Goal: Information Seeking & Learning: Learn about a topic

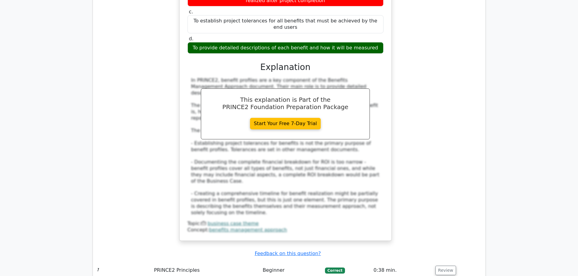
scroll to position [2274, 0]
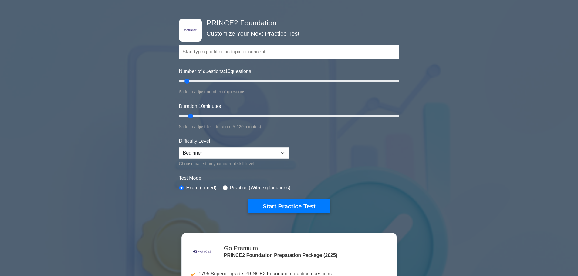
scroll to position [30, 0]
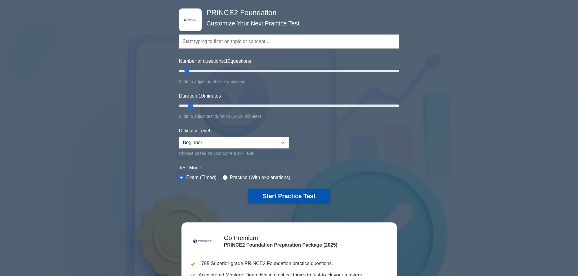
click at [276, 200] on button "Start Practice Test" at bounding box center [289, 196] width 82 height 14
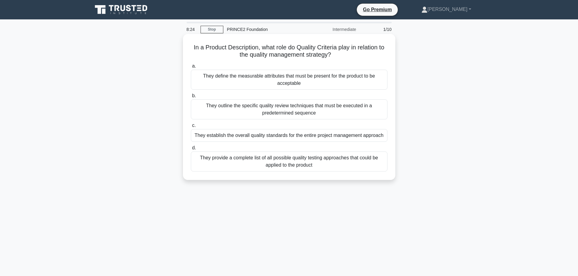
click at [286, 74] on div "They define the measurable attributes that must be present for the product to b…" at bounding box center [289, 80] width 196 height 20
click at [191, 68] on input "a. They define the measurable attributes that must be present for the product t…" at bounding box center [191, 66] width 0 height 4
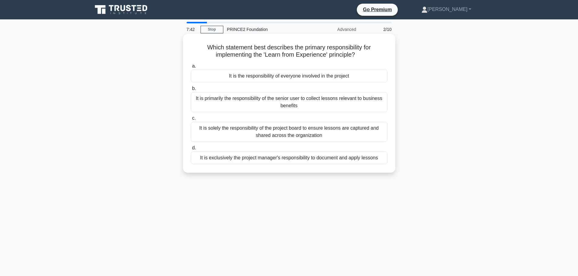
click at [233, 161] on div "It is exclusively the project manager's responsibility to document and apply le…" at bounding box center [289, 158] width 196 height 13
click at [191, 150] on input "d. It is exclusively the project manager's responsibility to document and apply…" at bounding box center [191, 148] width 0 height 4
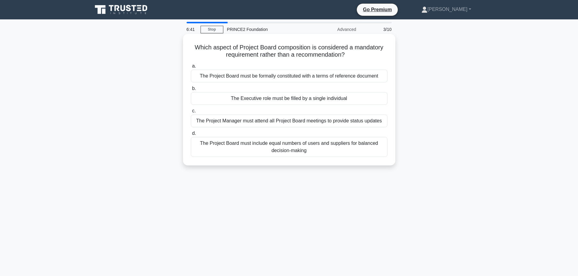
click at [231, 73] on div "The Project Board must be formally constituted with a terms of reference docume…" at bounding box center [289, 76] width 196 height 13
click at [191, 68] on input "a. The Project Board must be formally constituted with a terms of reference doc…" at bounding box center [191, 66] width 0 height 4
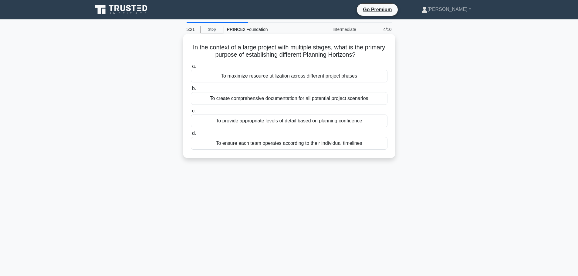
click at [233, 79] on div "To maximize resource utilization across different project phases" at bounding box center [289, 76] width 196 height 13
click at [191, 68] on input "a. To maximize resource utilization across different project phases" at bounding box center [191, 66] width 0 height 4
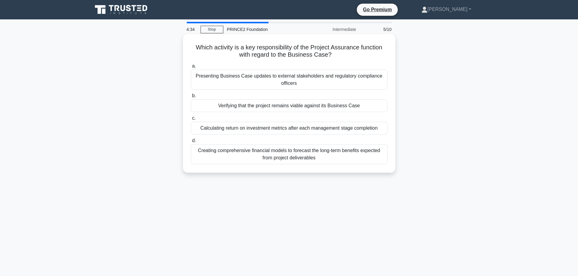
drag, startPoint x: 339, startPoint y: 56, endPoint x: 196, endPoint y: 40, distance: 144.7
click at [196, 40] on div "Which activity is a key responsibility of the Project Assurance function with r…" at bounding box center [288, 103] width 207 height 134
copy h5 "Which activity is a key responsibility of the Project Assurance function with r…"
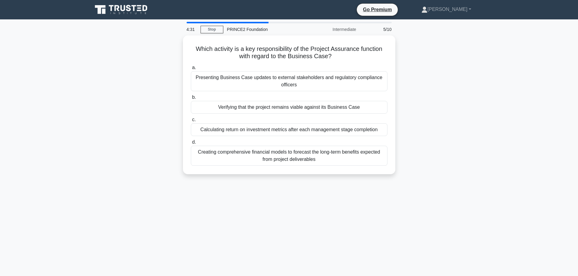
click at [415, 92] on div "Which activity is a key responsibility of the Project Assurance function with r…" at bounding box center [289, 108] width 400 height 146
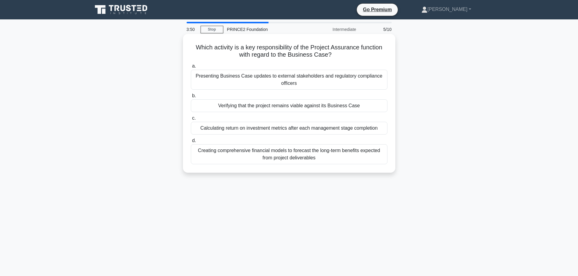
click at [313, 109] on div "Verifying that the project remains viable against its Business Case" at bounding box center [289, 105] width 196 height 13
click at [191, 98] on input "b. Verifying that the project remains viable against its Business Case" at bounding box center [191, 96] width 0 height 4
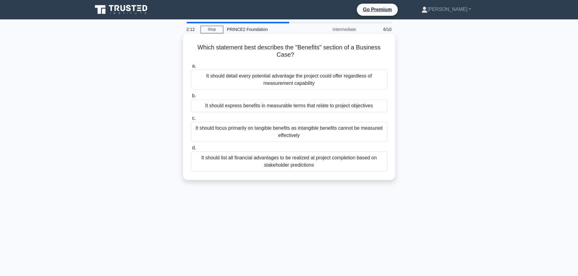
click at [306, 164] on div "It should list all financial advantages to be realized at project completion ba…" at bounding box center [289, 162] width 196 height 20
click at [191, 150] on input "d. It should list all financial advantages to be realized at project completion…" at bounding box center [191, 148] width 0 height 4
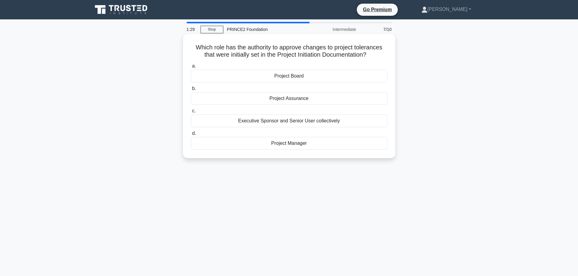
click at [284, 121] on div "Executive Sponsor and Senior User collectively" at bounding box center [289, 121] width 196 height 13
click at [191, 113] on input "c. Executive Sponsor and Senior User collectively" at bounding box center [191, 111] width 0 height 4
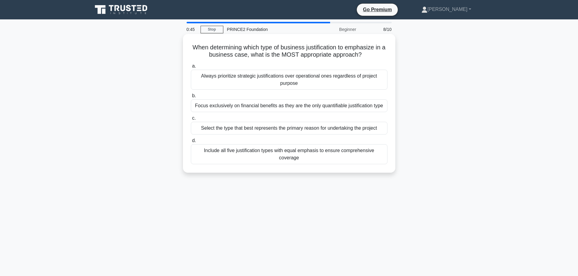
click at [281, 153] on div "Include all five justification types with equal emphasis to ensure comprehensiv…" at bounding box center [289, 154] width 196 height 20
click at [191, 143] on input "d. Include all five justification types with equal emphasis to ensure comprehen…" at bounding box center [191, 141] width 0 height 4
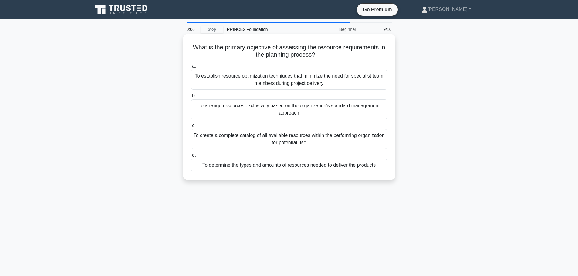
click at [282, 143] on div "To create a complete catalog of all available resources within the performing o…" at bounding box center [289, 139] width 196 height 20
click at [191, 128] on input "c. To create a complete catalog of all available resources within the performin…" at bounding box center [191, 126] width 0 height 4
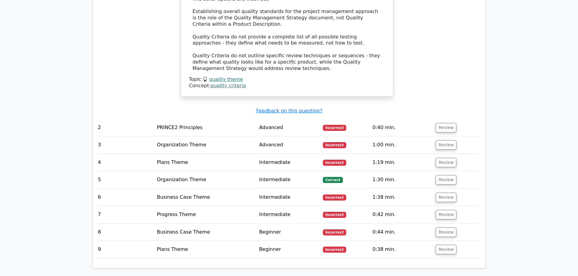
scroll to position [747, 0]
click at [444, 123] on button "Review" at bounding box center [445, 127] width 21 height 9
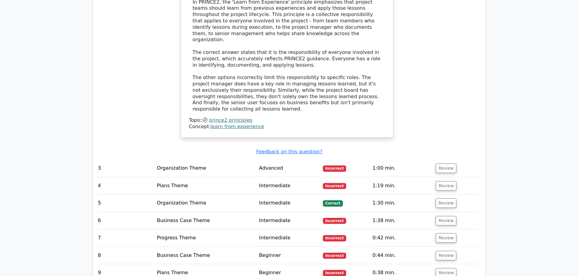
scroll to position [1038, 0]
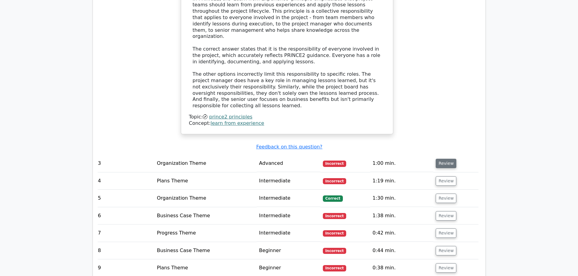
click at [446, 159] on button "Review" at bounding box center [445, 163] width 21 height 9
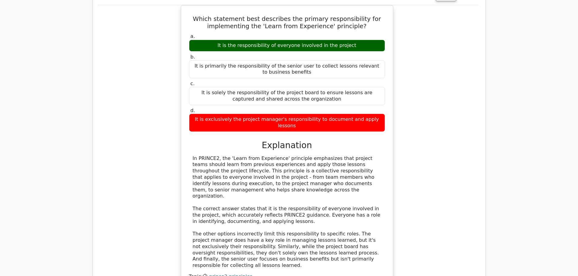
scroll to position [878, 0]
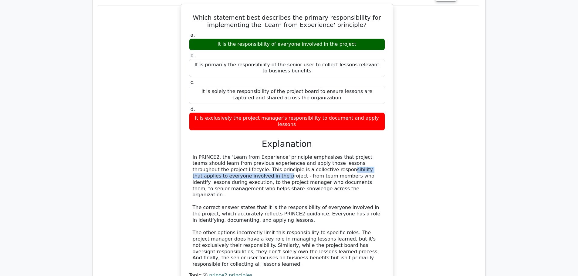
drag, startPoint x: 250, startPoint y: 124, endPoint x: 354, endPoint y: 123, distance: 104.3
click at [354, 154] on div "In PRINCE2, the 'Learn from Experience' principle emphasizes that project teams…" at bounding box center [287, 210] width 189 height 113
click at [320, 154] on div "In PRINCE2, the 'Learn from Experience' principle emphasizes that project teams…" at bounding box center [287, 210] width 189 height 113
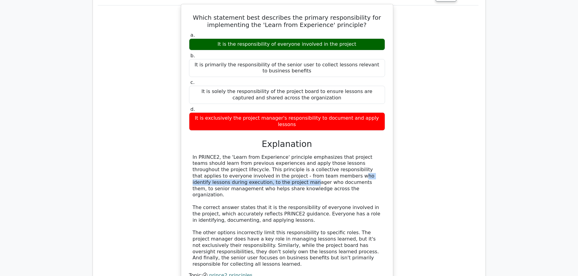
drag, startPoint x: 224, startPoint y: 132, endPoint x: 351, endPoint y: 130, distance: 126.2
click at [351, 154] on div "In PRINCE2, the 'Learn from Experience' principle emphasizes that project teams…" at bounding box center [287, 210] width 189 height 113
drag, startPoint x: 199, startPoint y: 137, endPoint x: 257, endPoint y: 137, distance: 58.5
click at [257, 154] on div "In PRINCE2, the 'Learn from Experience' principle emphasizes that project teams…" at bounding box center [287, 210] width 189 height 113
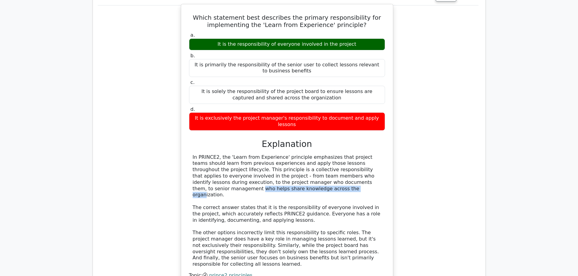
drag, startPoint x: 270, startPoint y: 136, endPoint x: 381, endPoint y: 136, distance: 110.4
click at [381, 154] on div "In PRINCE2, the 'Learn from Experience' principle emphasizes that project teams…" at bounding box center [287, 210] width 189 height 113
click at [351, 154] on div "In PRINCE2, the 'Learn from Experience' principle emphasizes that project teams…" at bounding box center [287, 210] width 189 height 113
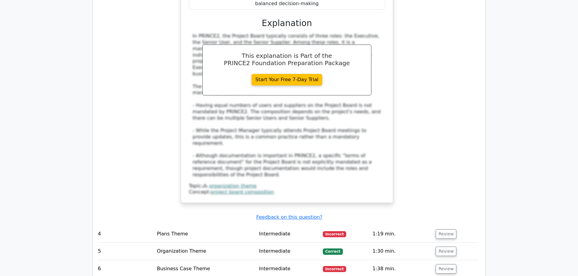
scroll to position [1363, 0]
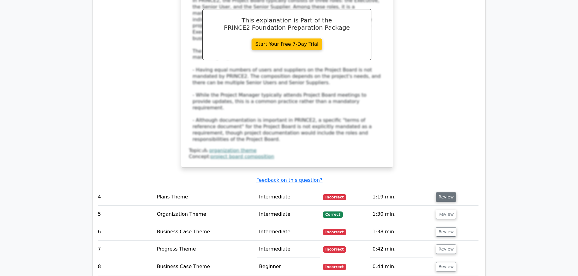
click at [439, 193] on button "Review" at bounding box center [445, 197] width 21 height 9
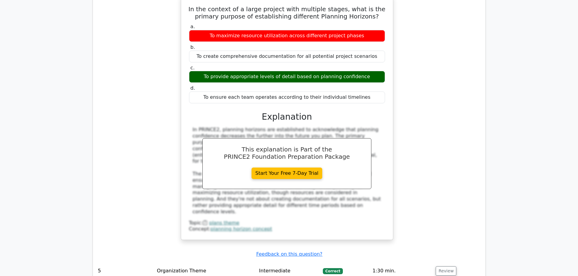
scroll to position [1575, 0]
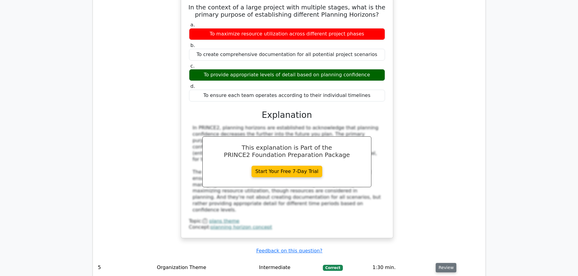
click at [441, 263] on button "Review" at bounding box center [445, 267] width 21 height 9
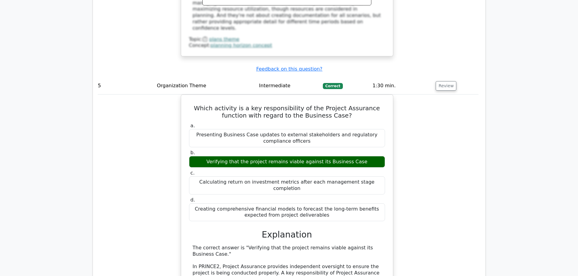
scroll to position [1939, 0]
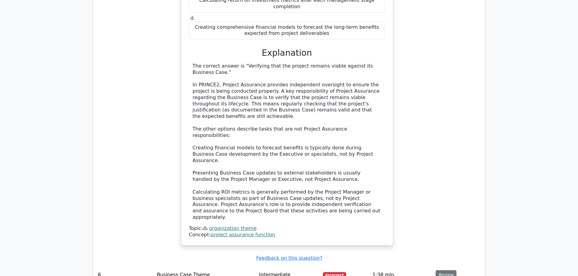
click at [438, 270] on button "Review" at bounding box center [445, 274] width 21 height 9
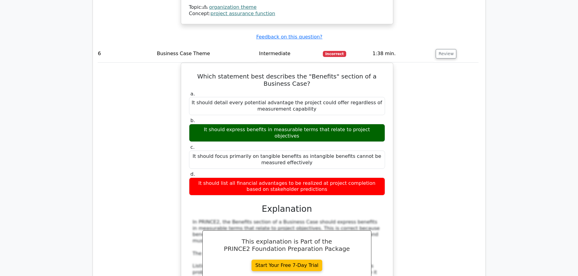
scroll to position [2212, 0]
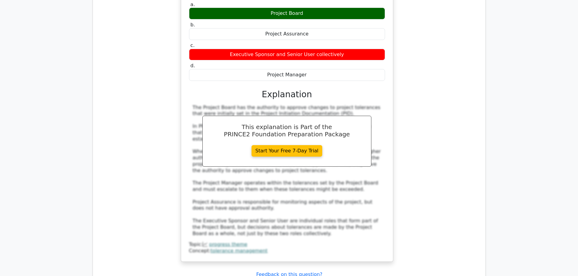
scroll to position [2606, 0]
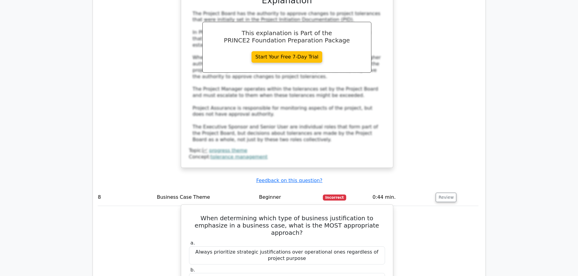
scroll to position [2728, 0]
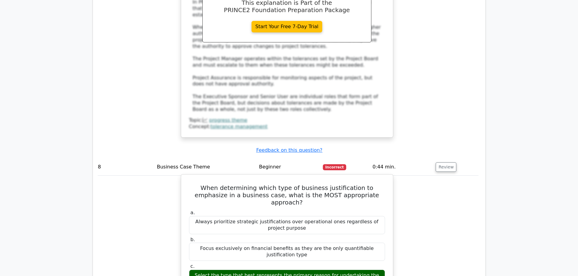
drag, startPoint x: 195, startPoint y: 179, endPoint x: 331, endPoint y: 184, distance: 136.2
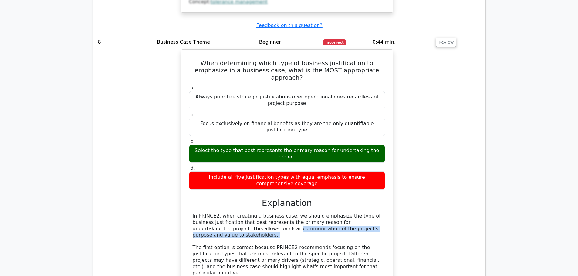
scroll to position [2879, 0]
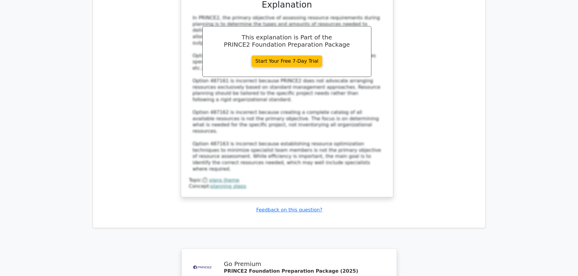
scroll to position [3442, 0]
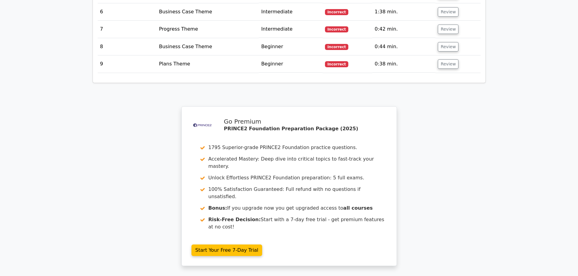
scroll to position [984, 0]
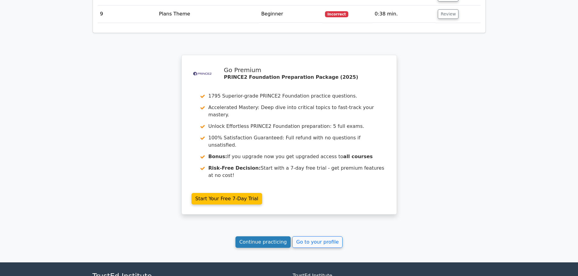
click at [266, 237] on link "Continue practicing" at bounding box center [262, 243] width 55 height 12
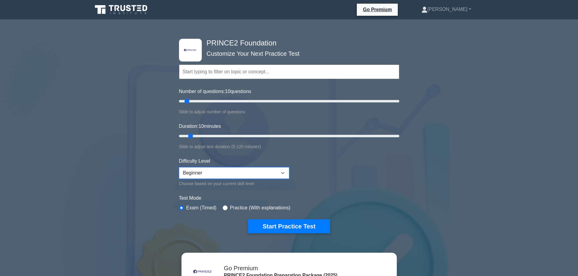
click at [259, 178] on select "Beginner Intermediate Expert" at bounding box center [234, 173] width 110 height 12
click at [310, 179] on form "Topics Introduction to PRINCE2 PRINCE2 Principles Organization Theme Business C…" at bounding box center [289, 139] width 220 height 187
click at [226, 206] on div "Practice (With explanations)" at bounding box center [257, 207] width 68 height 7
click at [224, 207] on input "radio" at bounding box center [225, 208] width 5 height 5
radio input "true"
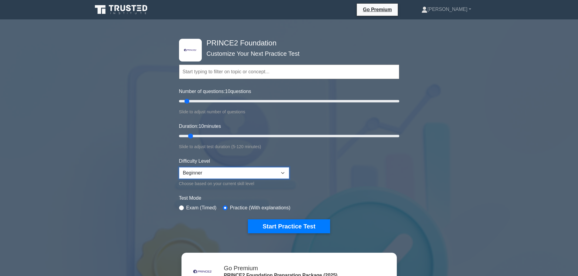
click at [250, 174] on select "Beginner Intermediate Expert" at bounding box center [234, 173] width 110 height 12
click at [179, 167] on select "Beginner Intermediate Expert" at bounding box center [234, 173] width 110 height 12
click at [304, 227] on button "Start Practice Test" at bounding box center [289, 227] width 82 height 14
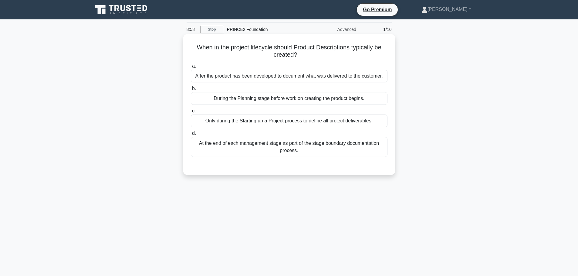
click at [228, 100] on div "During the Planning stage before work on creating the product begins." at bounding box center [289, 98] width 196 height 13
click at [191, 91] on input "b. During the Planning stage before work on creating the product begins." at bounding box center [191, 89] width 0 height 4
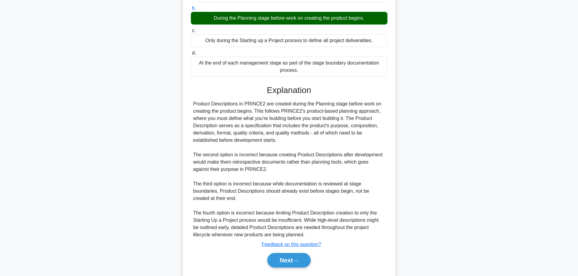
scroll to position [91, 0]
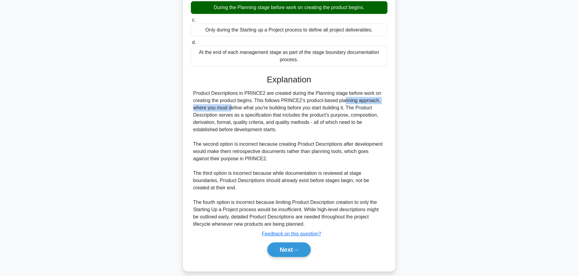
drag, startPoint x: 304, startPoint y: 101, endPoint x: 381, endPoint y: 103, distance: 77.7
click at [381, 103] on div "Product Descriptions in PRINCE2 are created during the Planning stage before wo…" at bounding box center [289, 159] width 192 height 138
click at [364, 127] on div "Product Descriptions in PRINCE2 are created during the Planning stage before wo…" at bounding box center [289, 159] width 192 height 138
click at [279, 253] on button "Next" at bounding box center [288, 250] width 43 height 15
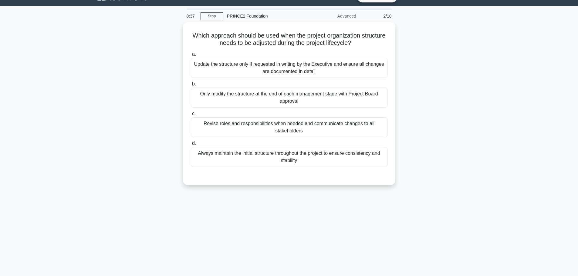
scroll to position [0, 0]
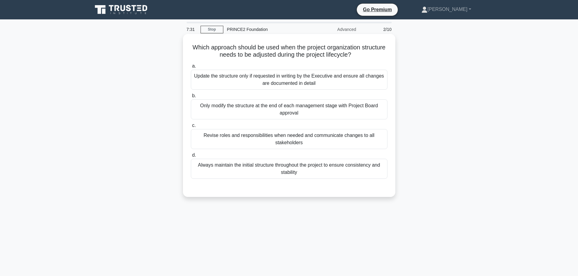
click at [291, 140] on div "Revise roles and responsibilities when needed and communicate changes to all st…" at bounding box center [289, 139] width 196 height 20
click at [191, 128] on input "c. Revise roles and responsibilities when needed and communicate changes to all…" at bounding box center [191, 126] width 0 height 4
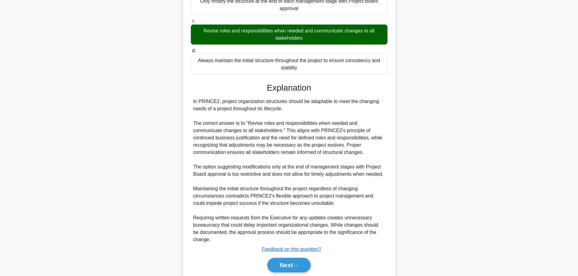
scroll to position [127, 0]
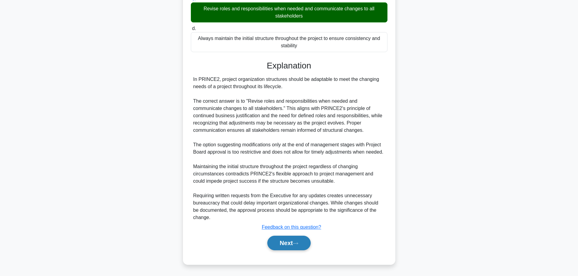
click at [298, 243] on icon at bounding box center [295, 243] width 5 height 3
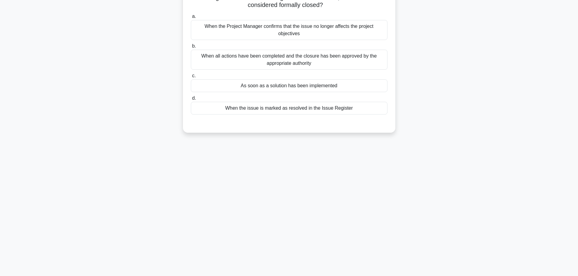
scroll to position [0, 0]
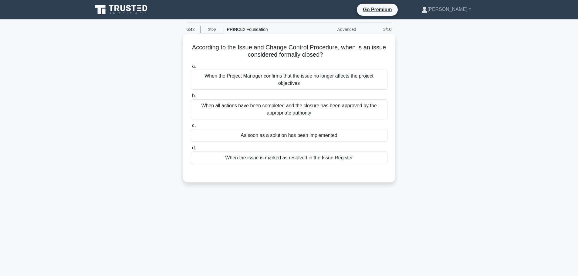
click at [278, 108] on div "When all actions have been completed and the closure has been approved by the a…" at bounding box center [289, 109] width 196 height 20
click at [191, 98] on input "b. When all actions have been completed and the closure has been approved by th…" at bounding box center [191, 96] width 0 height 4
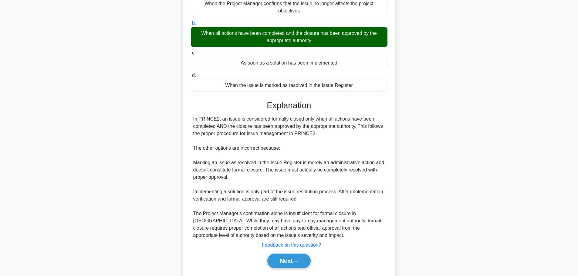
scroll to position [73, 0]
click at [289, 262] on button "Next" at bounding box center [288, 260] width 43 height 15
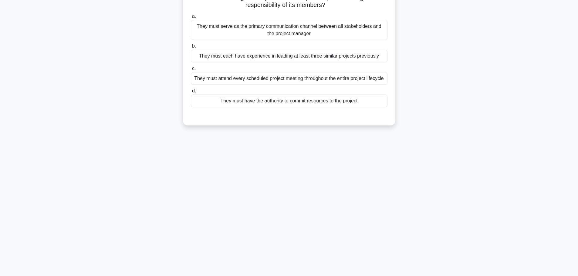
scroll to position [0, 0]
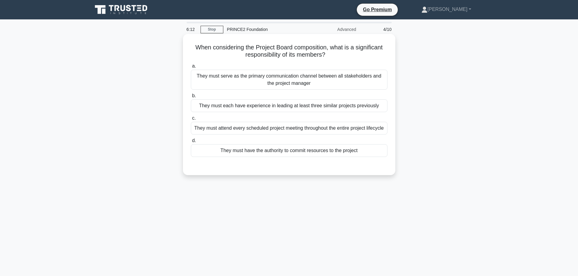
click at [271, 86] on div "They must serve as the primary communication channel between all stakeholders a…" at bounding box center [289, 80] width 196 height 20
click at [191, 68] on input "a. They must serve as the primary communication channel between all stakeholder…" at bounding box center [191, 66] width 0 height 4
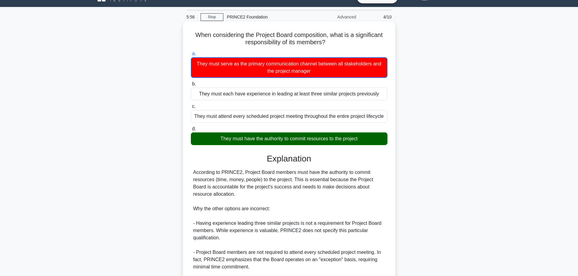
scroll to position [12, 0]
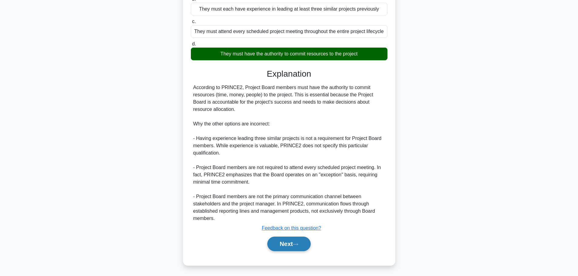
click at [274, 244] on button "Next" at bounding box center [288, 244] width 43 height 15
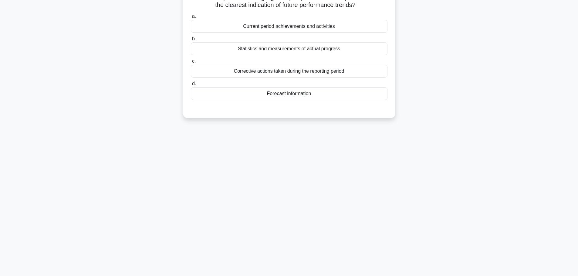
scroll to position [0, 0]
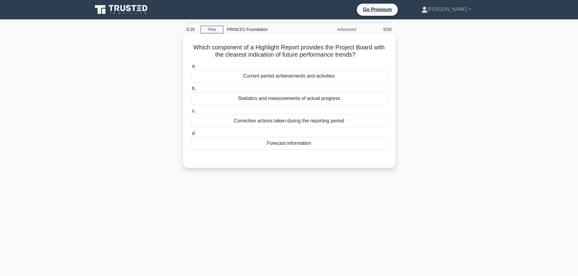
click at [293, 144] on div "Forecast information" at bounding box center [289, 143] width 196 height 13
click at [191, 136] on input "d. Forecast information" at bounding box center [191, 134] width 0 height 4
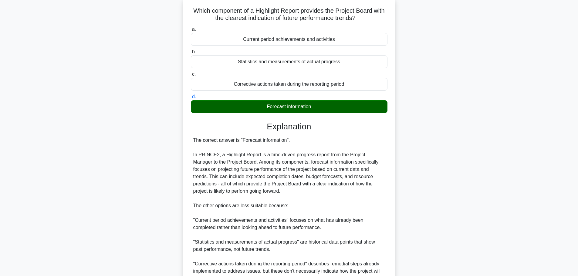
scroll to position [98, 0]
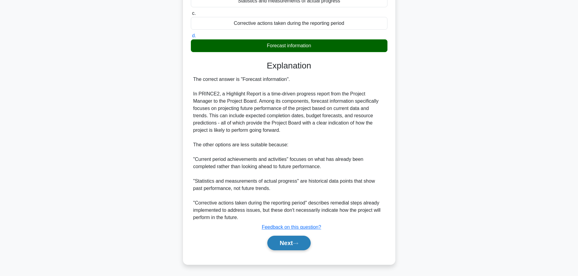
click at [286, 245] on button "Next" at bounding box center [288, 243] width 43 height 15
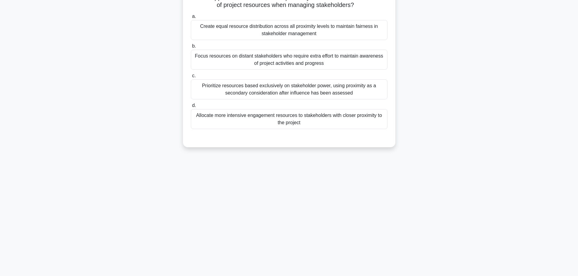
scroll to position [0, 0]
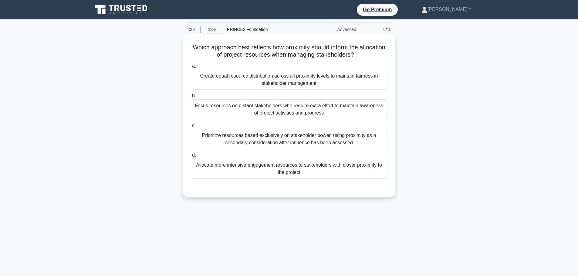
click at [282, 136] on div "Prioritize resources based exclusively on stakeholder power, using proximity as…" at bounding box center [289, 139] width 196 height 20
click at [191, 128] on input "c. Prioritize resources based exclusively on stakeholder power, using proximity…" at bounding box center [191, 126] width 0 height 4
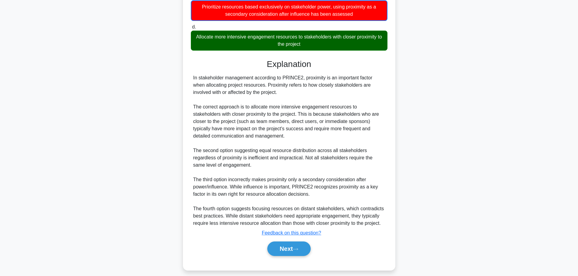
scroll to position [135, 0]
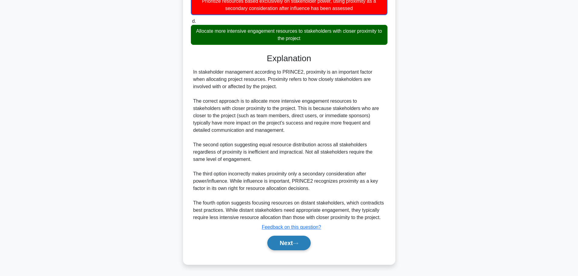
click at [297, 240] on button "Next" at bounding box center [288, 243] width 43 height 15
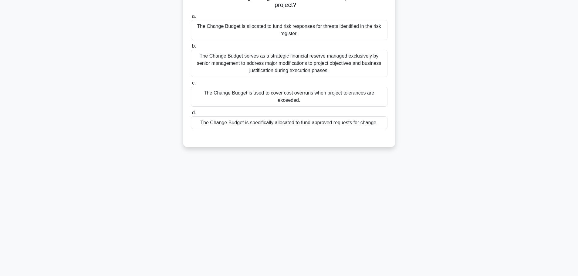
scroll to position [0, 0]
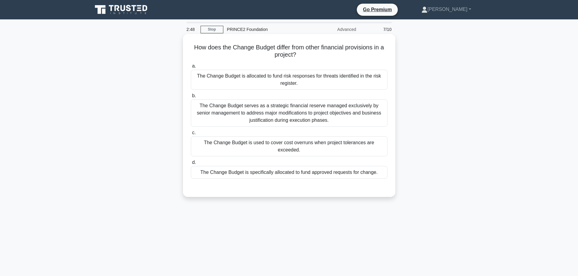
click at [277, 143] on div "The Change Budget is used to cover cost overruns when project tolerances are ex…" at bounding box center [289, 146] width 196 height 20
click at [191, 135] on input "c. The Change Budget is used to cover cost overruns when project tolerances are…" at bounding box center [191, 133] width 0 height 4
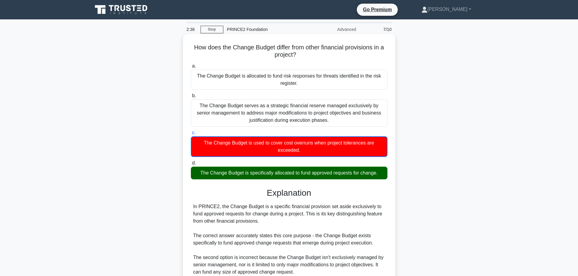
scroll to position [120, 0]
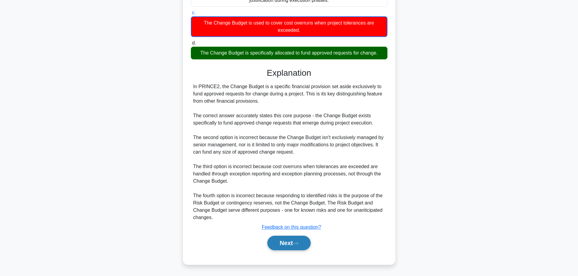
click at [298, 243] on icon at bounding box center [295, 243] width 5 height 3
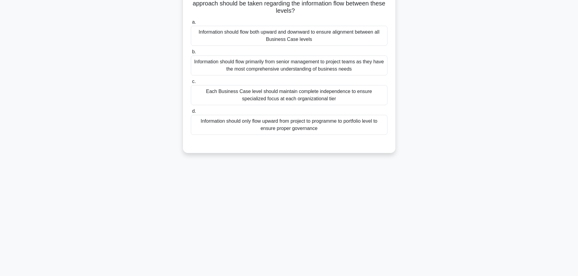
scroll to position [0, 0]
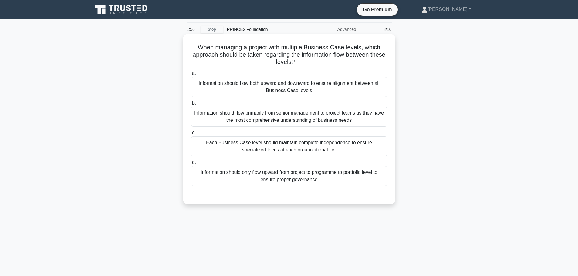
click at [295, 92] on div "Information should flow both upward and downward to ensure alignment between al…" at bounding box center [289, 87] width 196 height 20
click at [191, 76] on input "a. Information should flow both upward and downward to ensure alignment between…" at bounding box center [191, 74] width 0 height 4
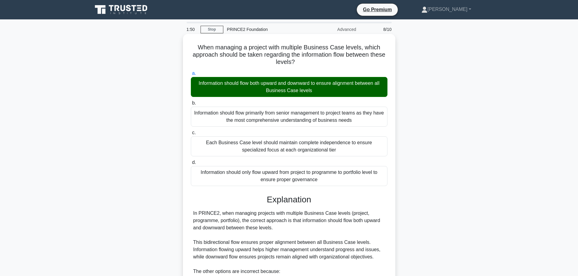
scroll to position [134, 0]
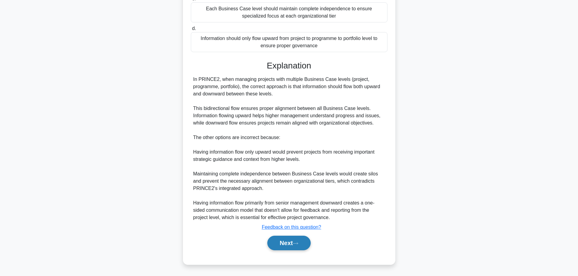
click at [298, 244] on icon at bounding box center [295, 243] width 5 height 3
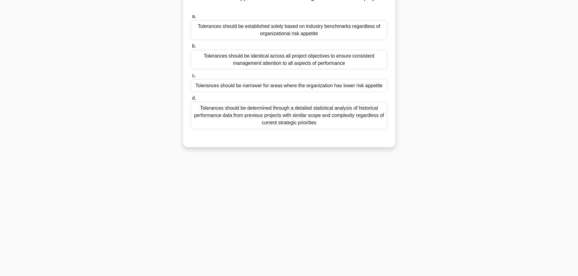
scroll to position [0, 0]
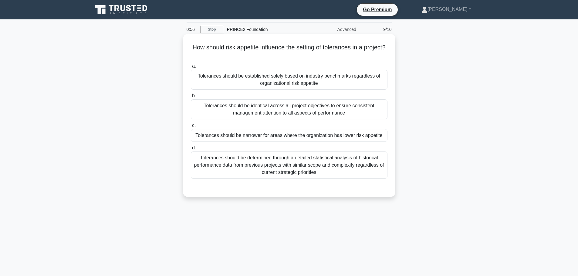
click at [237, 164] on div "Tolerances should be determined through a detailed statistical analysis of hist…" at bounding box center [289, 165] width 196 height 27
click at [191, 150] on input "d. Tolerances should be determined through a detailed statistical analysis of h…" at bounding box center [191, 148] width 0 height 4
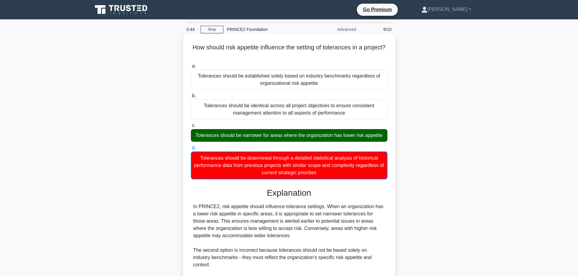
scroll to position [99, 0]
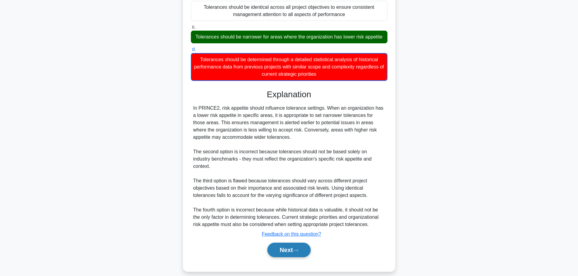
click at [291, 247] on button "Next" at bounding box center [288, 250] width 43 height 15
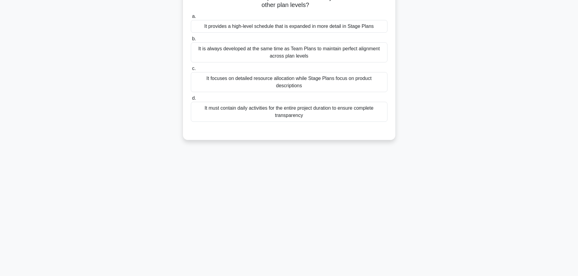
scroll to position [0, 0]
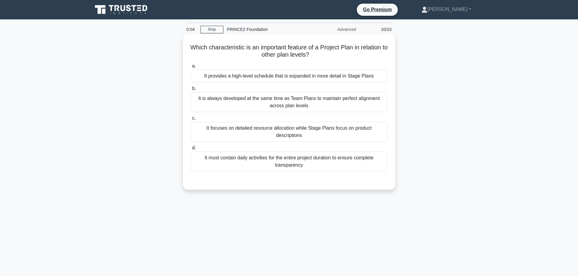
click at [209, 130] on div "It focuses on detailed resource allocation while Stage Plans focus on product d…" at bounding box center [289, 132] width 196 height 20
click at [191, 120] on input "c. It focuses on detailed resource allocation while Stage Plans focus on produc…" at bounding box center [191, 118] width 0 height 4
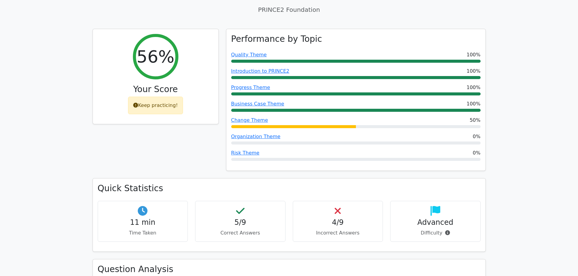
scroll to position [226, 0]
